Goal: Entertainment & Leisure: Consume media (video, audio)

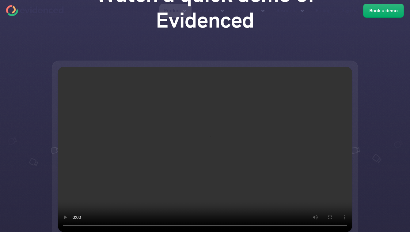
scroll to position [92, 0]
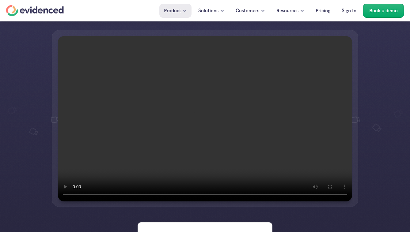
click at [204, 115] on video at bounding box center [205, 119] width 294 height 166
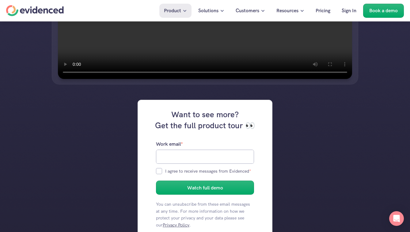
scroll to position [123, 0]
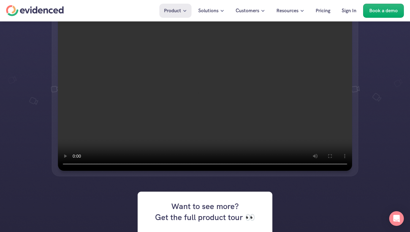
click at [196, 68] on video at bounding box center [205, 89] width 294 height 166
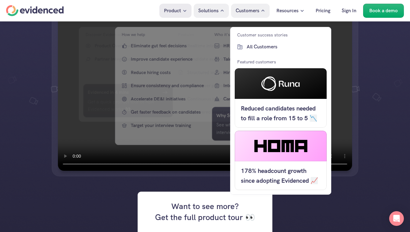
click at [342, 206] on div at bounding box center [205, 208] width 410 height 662
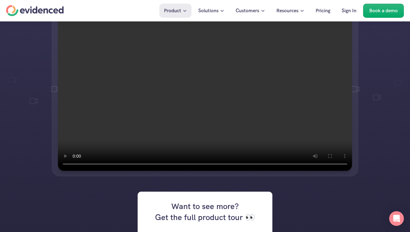
drag, startPoint x: 338, startPoint y: 207, endPoint x: 315, endPoint y: 213, distance: 23.3
click at [315, 213] on div at bounding box center [205, 208] width 410 height 662
click at [143, 188] on div at bounding box center [205, 208] width 410 height 662
drag, startPoint x: 142, startPoint y: 188, endPoint x: 102, endPoint y: 193, distance: 40.1
click at [102, 193] on div at bounding box center [205, 208] width 410 height 662
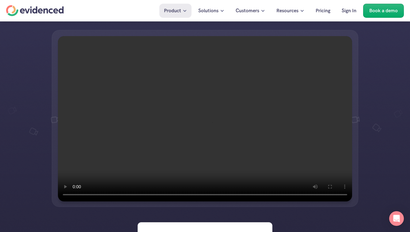
scroll to position [61, 0]
